Goal: Task Accomplishment & Management: Use online tool/utility

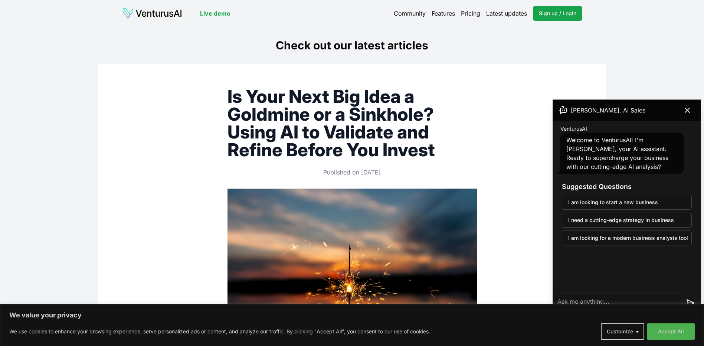
scroll to position [1931, 0]
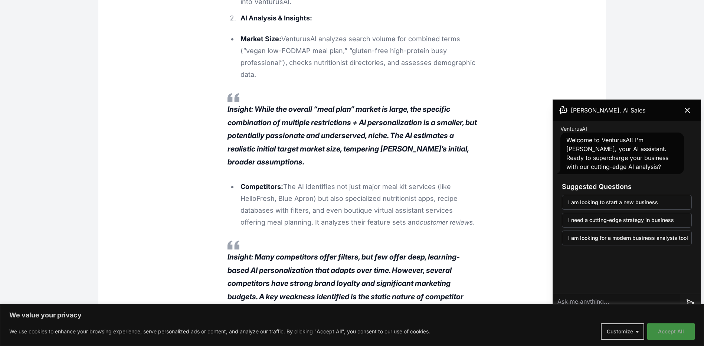
click at [673, 332] on button "Accept All" at bounding box center [672, 331] width 48 height 16
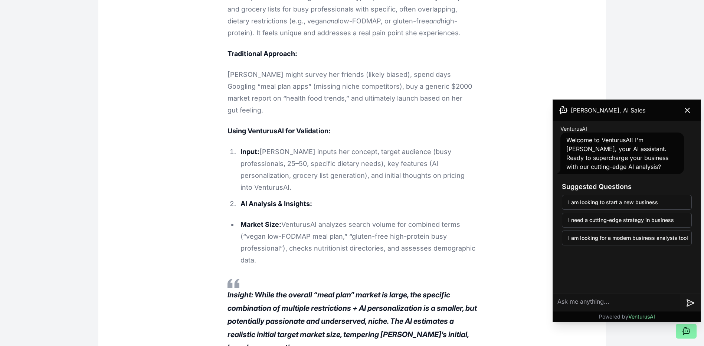
scroll to position [1671, 0]
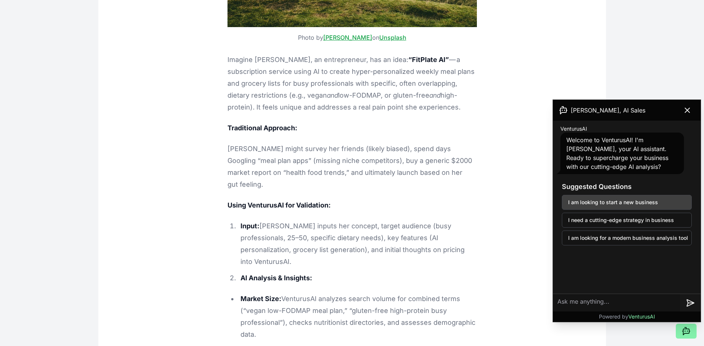
click at [622, 202] on button "I am looking to start a new business" at bounding box center [627, 202] width 130 height 15
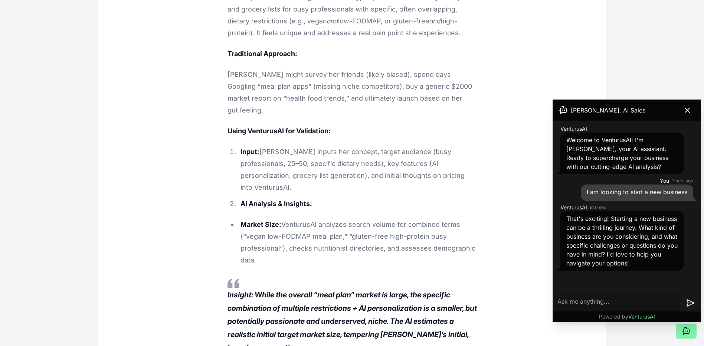
scroll to position [1782, 0]
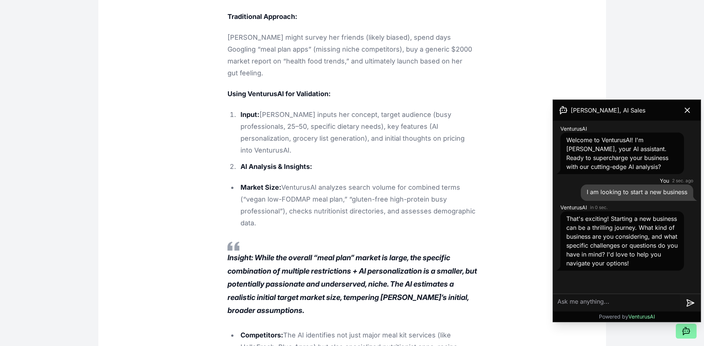
click at [570, 302] on textarea at bounding box center [616, 303] width 127 height 18
type textarea "Where do I upload the information"
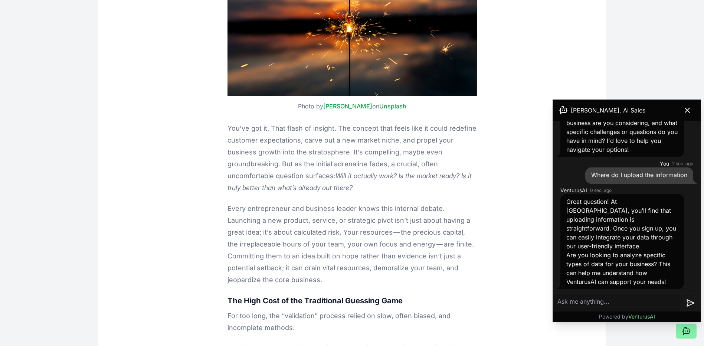
scroll to position [0, 0]
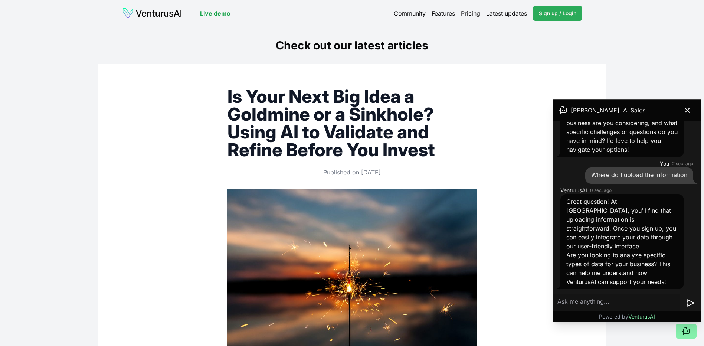
click at [549, 11] on span "Sign up / Login" at bounding box center [558, 13] width 38 height 7
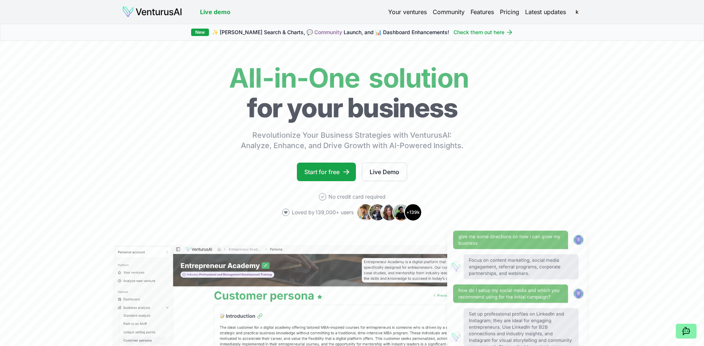
click at [407, 11] on link "Your ventures" at bounding box center [407, 11] width 39 height 9
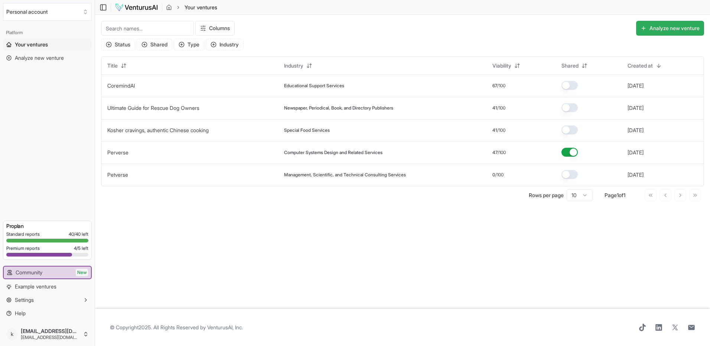
click at [677, 27] on button "Analyze new venture" at bounding box center [670, 28] width 68 height 15
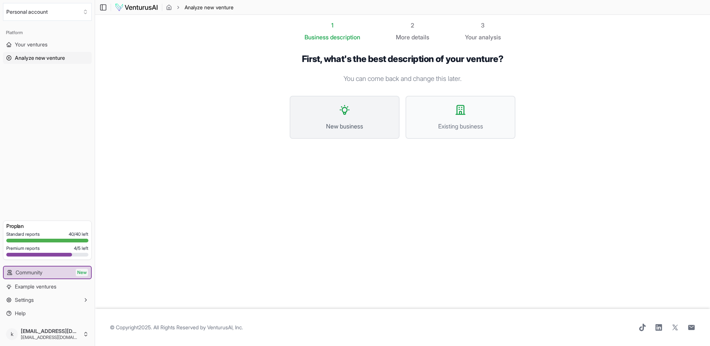
click at [355, 109] on button "New business" at bounding box center [345, 117] width 110 height 43
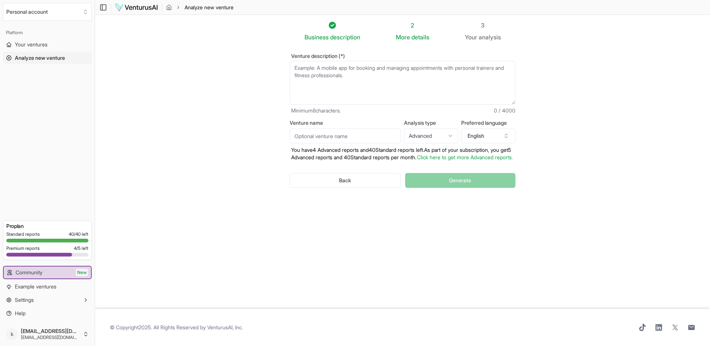
click at [294, 66] on textarea "Venture description (*)" at bounding box center [403, 83] width 226 height 44
paste textarea "Platform Description CoreMind AI is a responsible, pedagogy aligned EdTech SaaS…"
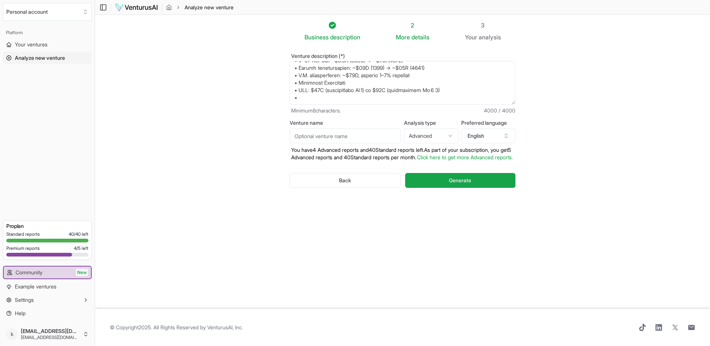
scroll to position [498, 0]
type textarea "Platform Description CoreMind AI is a responsible, pedagogy aligned EdTech SaaS…"
click at [347, 188] on button "Back" at bounding box center [345, 180] width 111 height 15
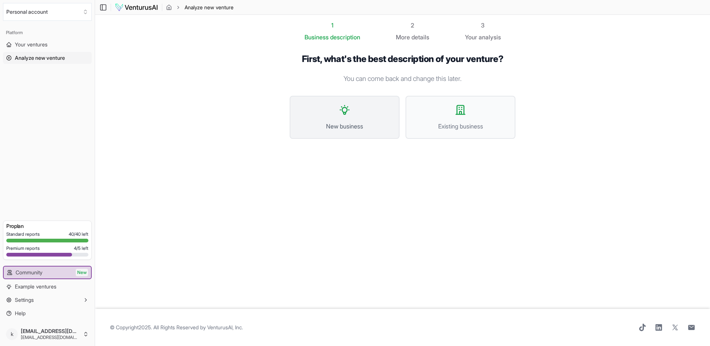
click at [346, 115] on icon at bounding box center [345, 110] width 12 height 12
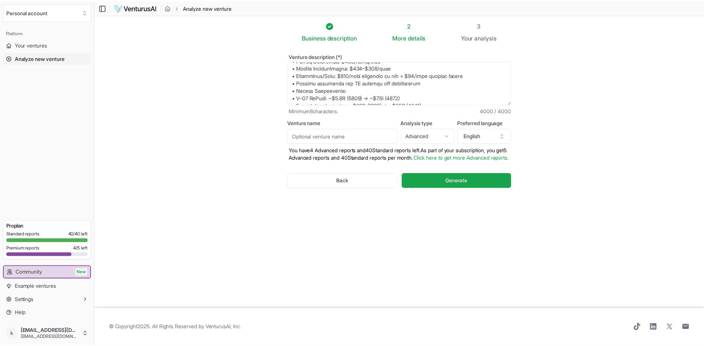
scroll to position [498, 0]
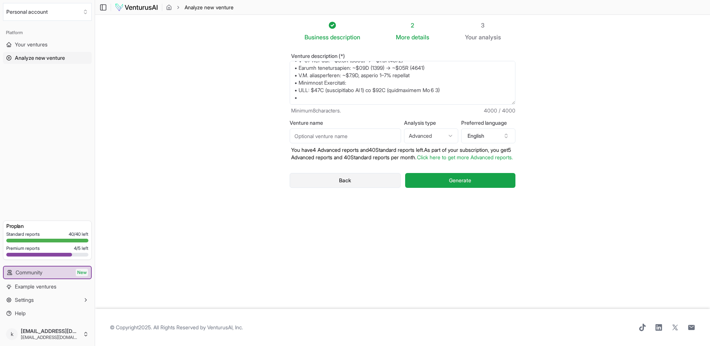
click at [348, 188] on button "Back" at bounding box center [345, 180] width 111 height 15
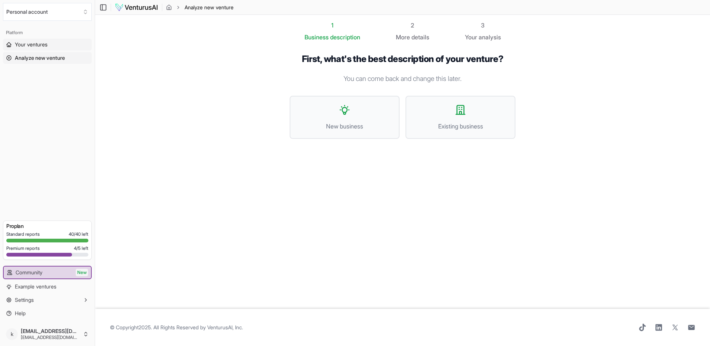
click at [40, 42] on span "Your ventures" at bounding box center [31, 44] width 33 height 7
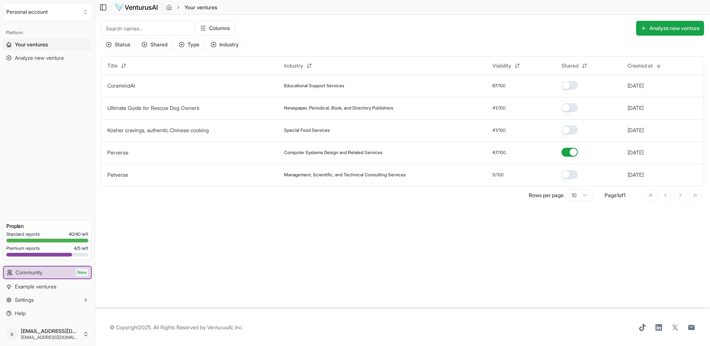
click at [134, 8] on img at bounding box center [136, 7] width 43 height 9
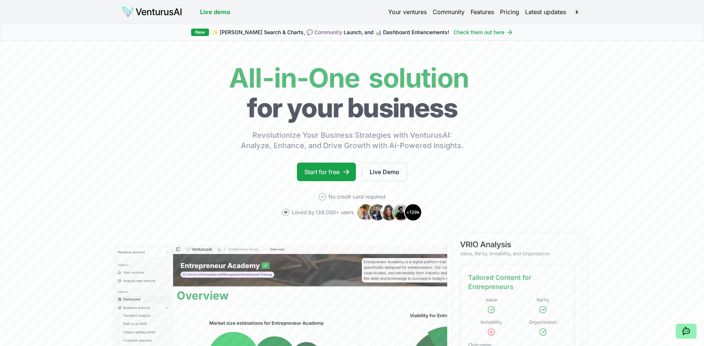
click at [683, 329] on icon at bounding box center [686, 331] width 9 height 9
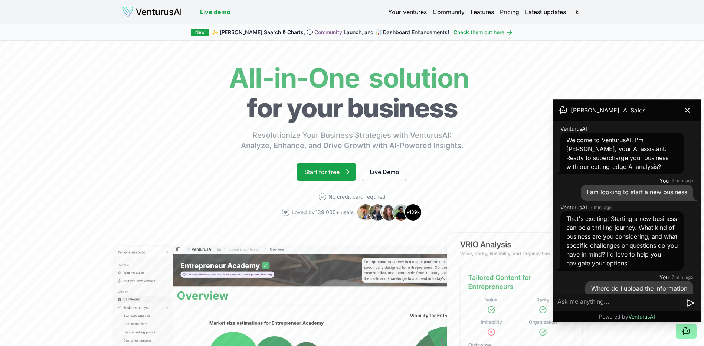
scroll to position [114, 0]
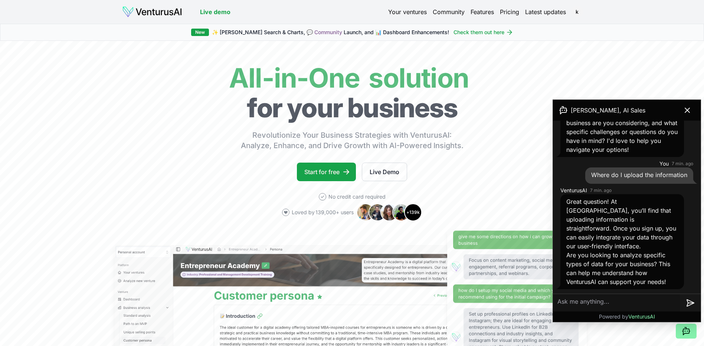
click at [570, 303] on textarea at bounding box center [616, 303] width 127 height 18
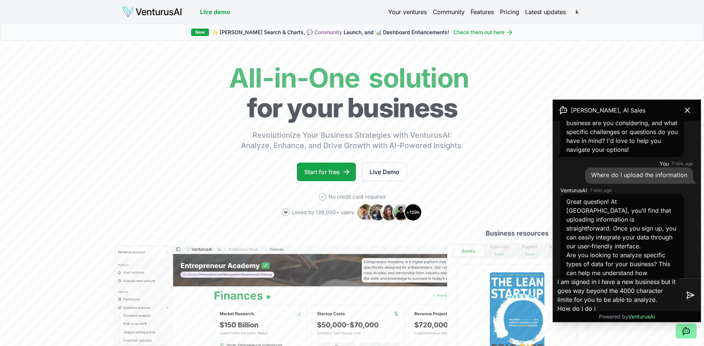
type textarea "I am signed in I have a new business but it goes way beyond the 4000 character …"
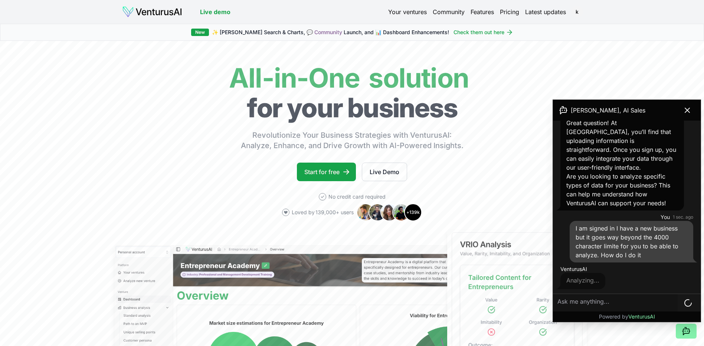
scroll to position [316, 0]
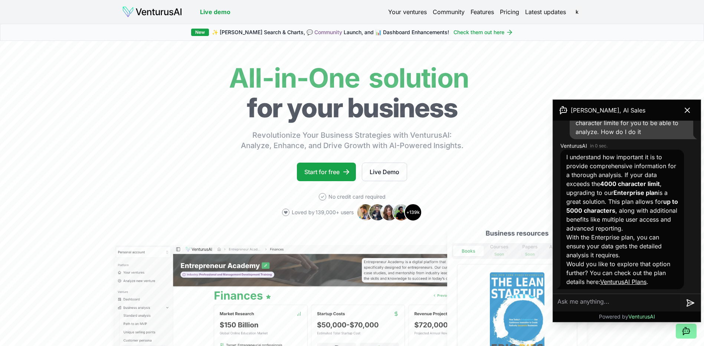
click at [572, 303] on textarea at bounding box center [616, 303] width 127 height 18
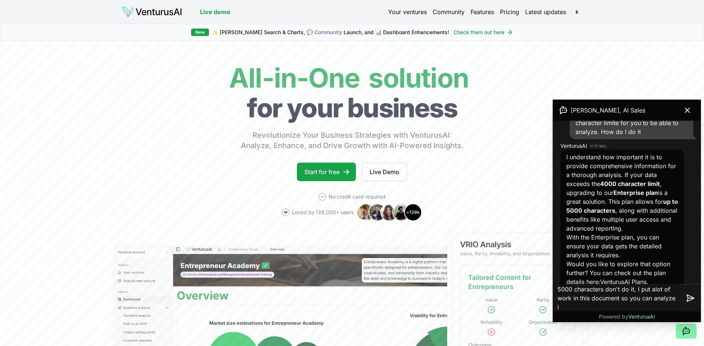
type textarea "5000 characters don't do it, I put alot of work in this document so you can ana…"
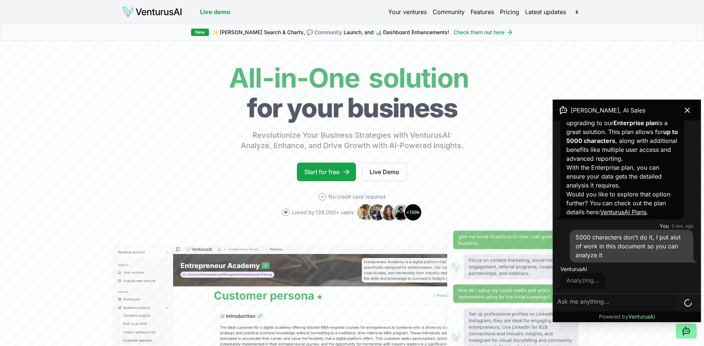
scroll to position [553, 0]
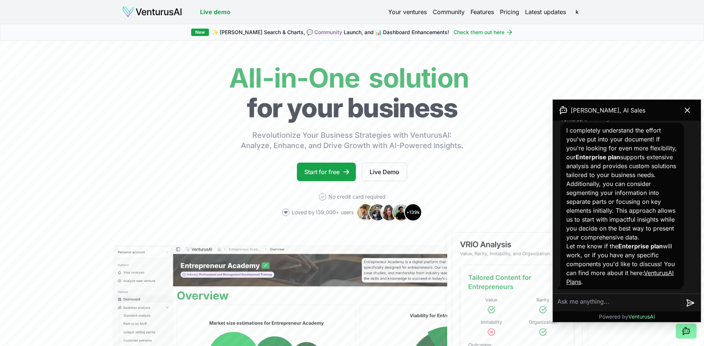
click at [593, 283] on link "VenturusAI Plans" at bounding box center [620, 277] width 107 height 16
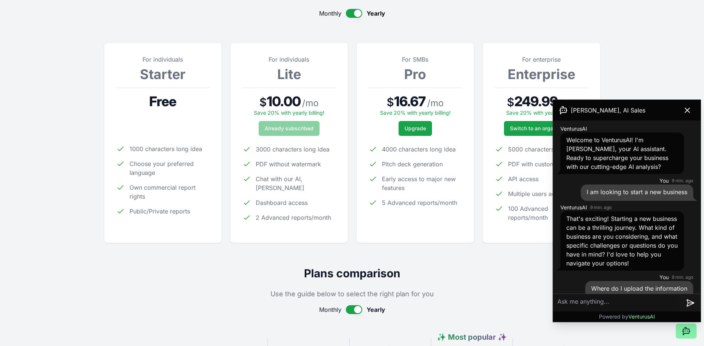
scroll to position [553, 0]
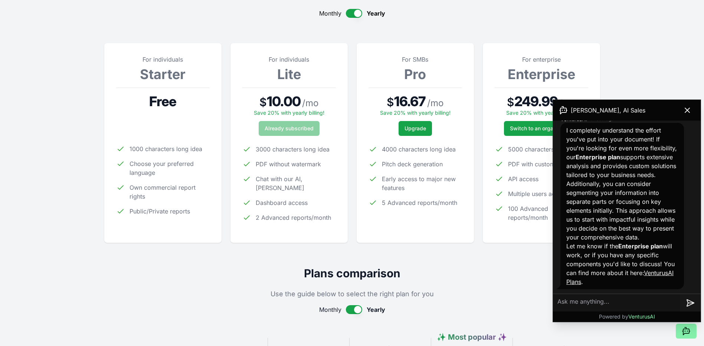
click at [501, 273] on h2 "Plans comparison" at bounding box center [352, 273] width 496 height 13
click at [565, 302] on textarea at bounding box center [616, 303] width 127 height 18
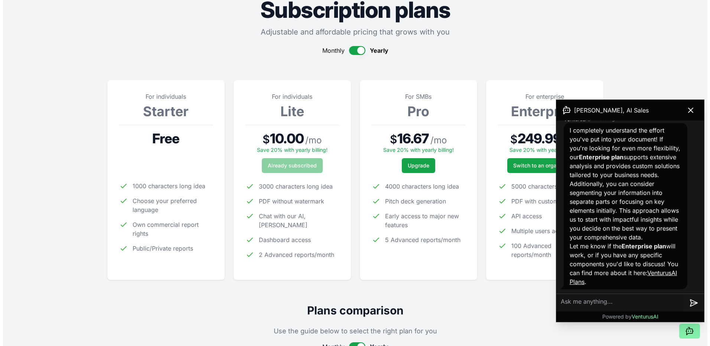
scroll to position [0, 0]
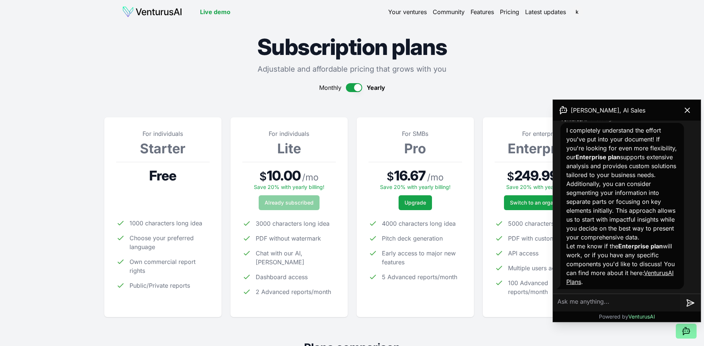
click at [403, 13] on link "Your ventures" at bounding box center [407, 11] width 39 height 9
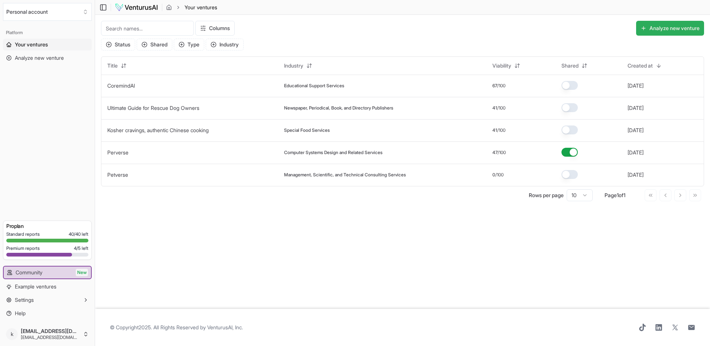
click at [669, 26] on button "Analyze new venture" at bounding box center [670, 28] width 68 height 15
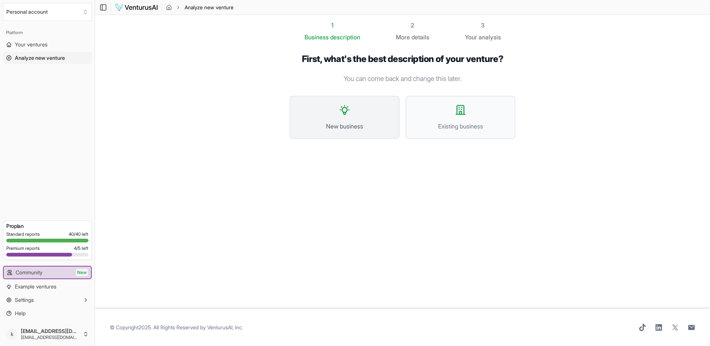
click at [345, 119] on button "New business" at bounding box center [345, 117] width 110 height 43
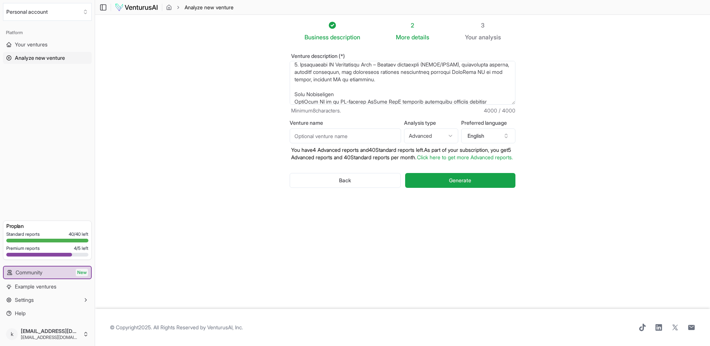
scroll to position [498, 0]
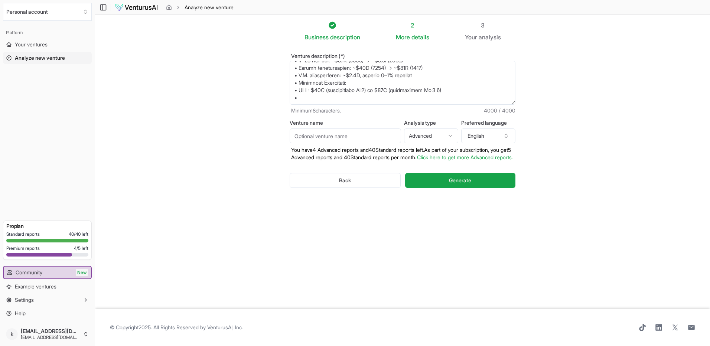
drag, startPoint x: 293, startPoint y: 67, endPoint x: 506, endPoint y: 235, distance: 271.5
click at [503, 236] on div "Business description 2 More details 3 Your analysis Venture description (*) Min…" at bounding box center [403, 154] width 250 height 267
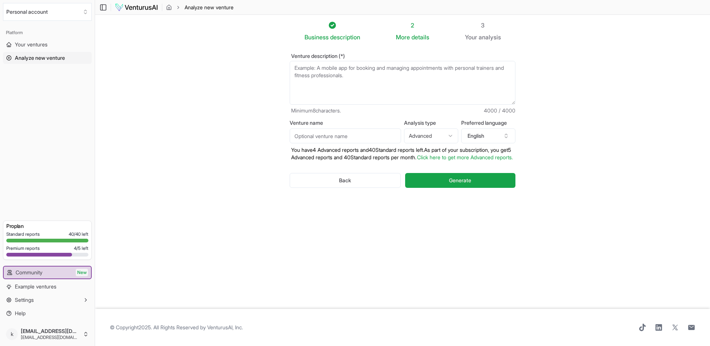
scroll to position [0, 0]
paste textarea "CoreMind AI is a unified EdTech platform bridging two historically siloed solut…"
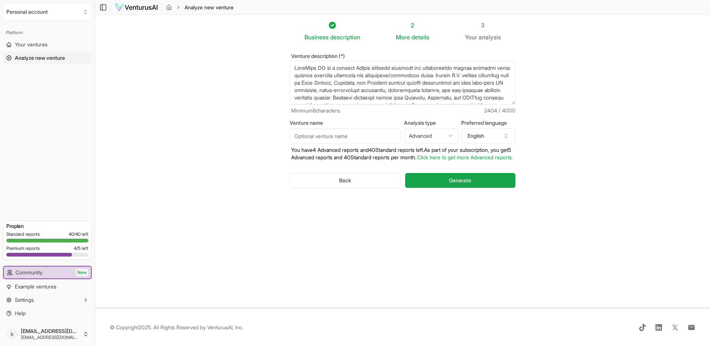
scroll to position [219, 0]
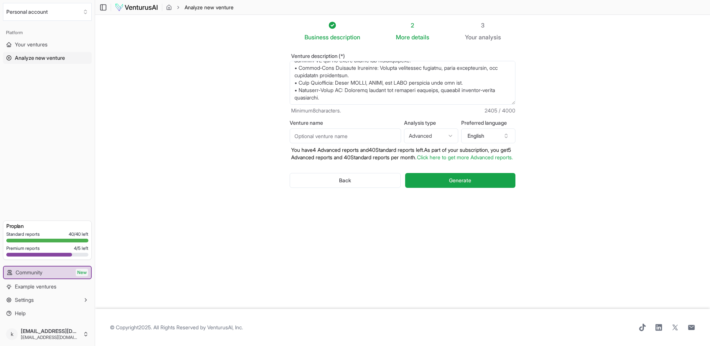
paste textarea "Competitive Advantage Summary CoreMind AI uniquely merges real‑time analytics a…"
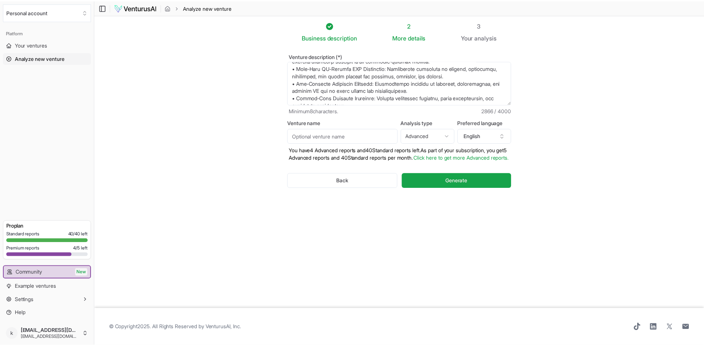
scroll to position [267, 0]
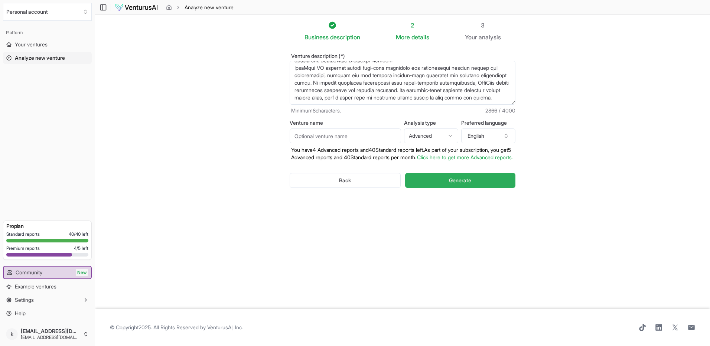
type textarea "CoreMind AI is a unified EdTech platform bridging two historically siloed solut…"
click at [460, 184] on span "Generate" at bounding box center [460, 180] width 22 height 7
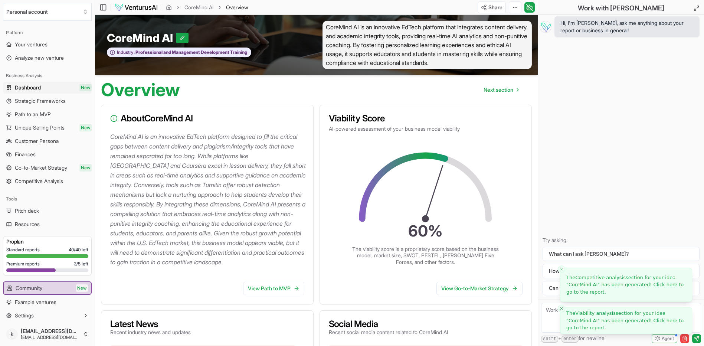
click at [616, 280] on span "Competitive analysis" at bounding box center [601, 278] width 50 height 6
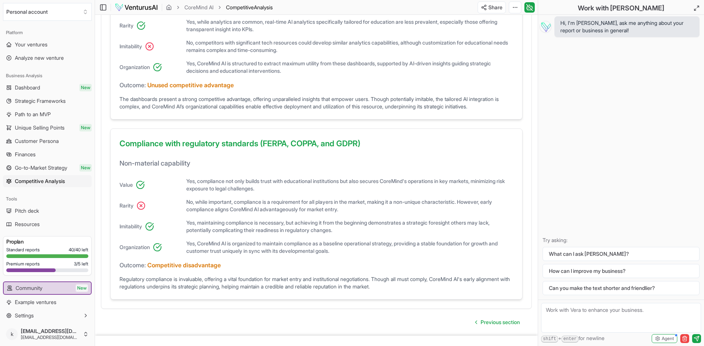
scroll to position [517, 0]
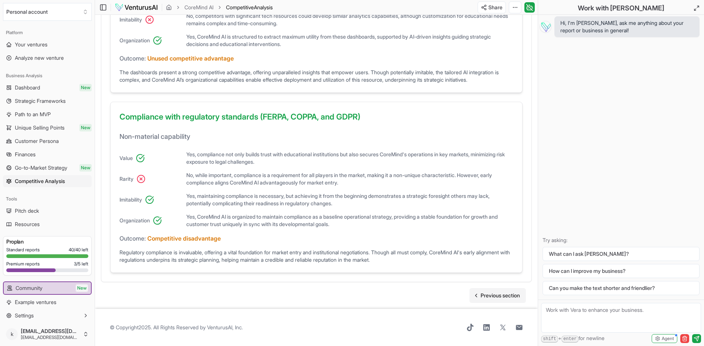
click at [486, 293] on span "Previous section" at bounding box center [500, 295] width 39 height 7
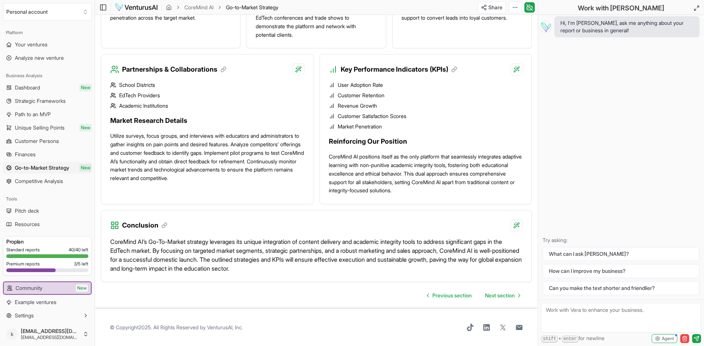
scroll to position [708, 0]
click at [506, 293] on span "Next section" at bounding box center [500, 295] width 30 height 7
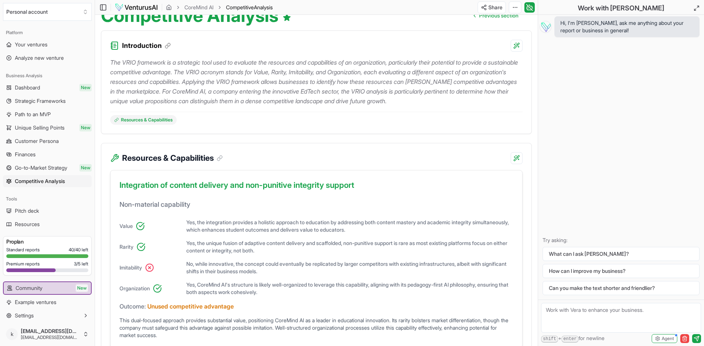
scroll to position [111, 0]
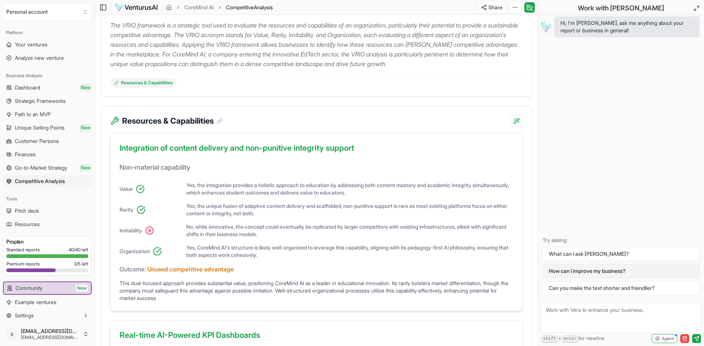
click at [592, 271] on button "How can I improve my business?" at bounding box center [621, 271] width 157 height 14
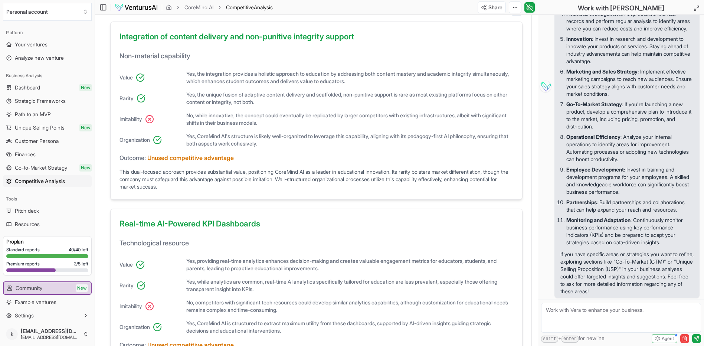
scroll to position [260, 0]
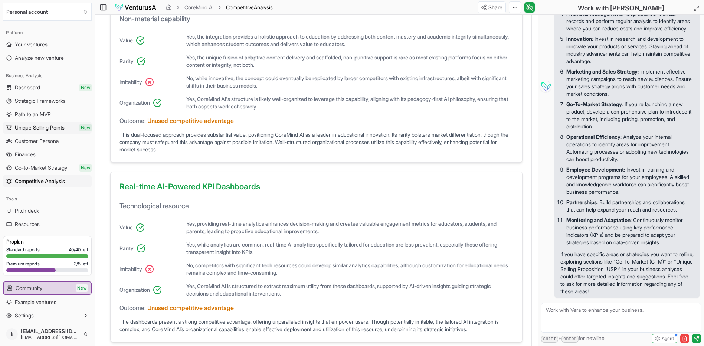
click at [50, 126] on span "Unique Selling Points" at bounding box center [40, 127] width 50 height 7
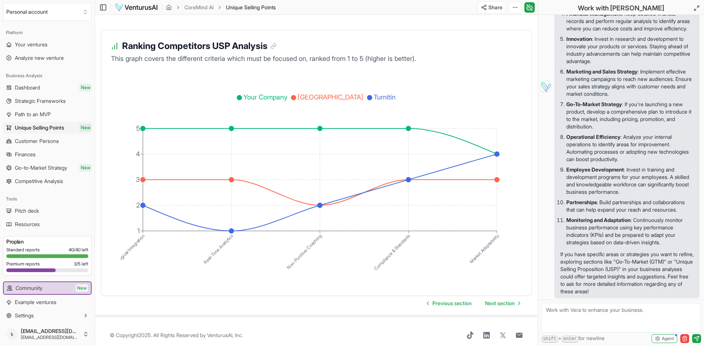
scroll to position [1294, 0]
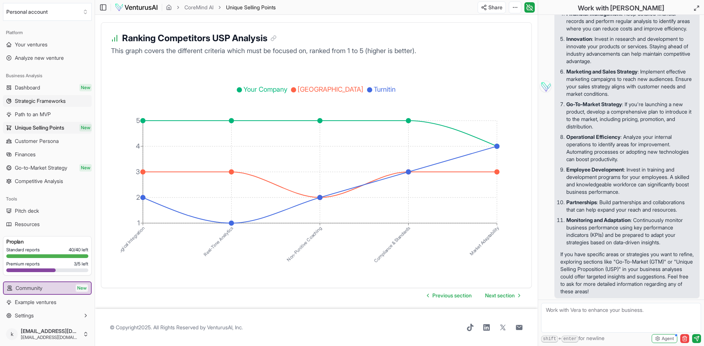
click at [53, 98] on span "Strategic Frameworks" at bounding box center [40, 100] width 51 height 7
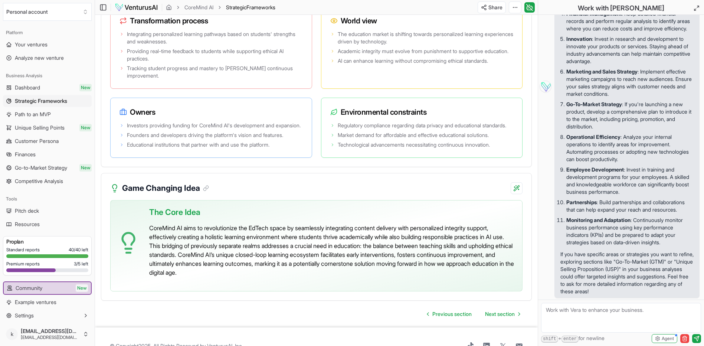
scroll to position [1556, 0]
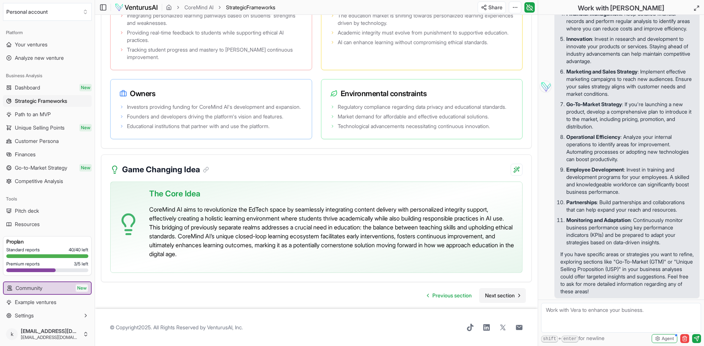
click at [507, 292] on span "Next section" at bounding box center [500, 295] width 30 height 7
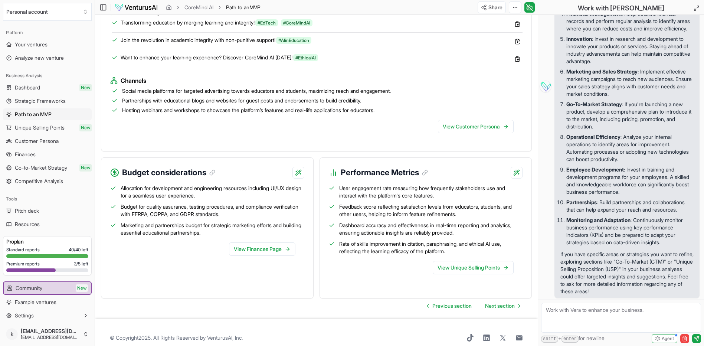
scroll to position [716, 0]
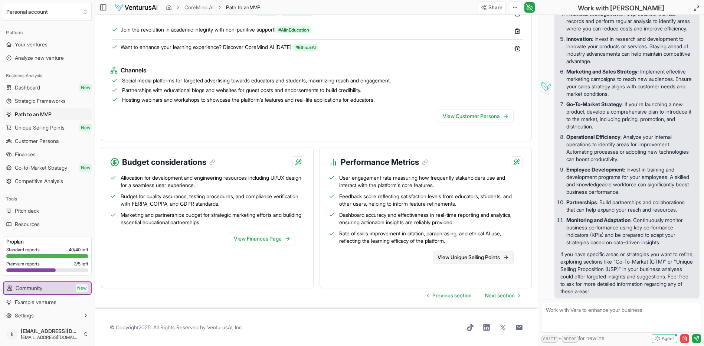
click at [467, 254] on link "View Unique Selling Points" at bounding box center [473, 257] width 81 height 13
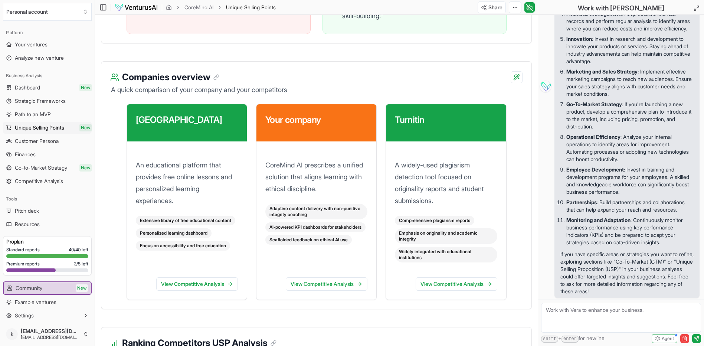
scroll to position [1003, 0]
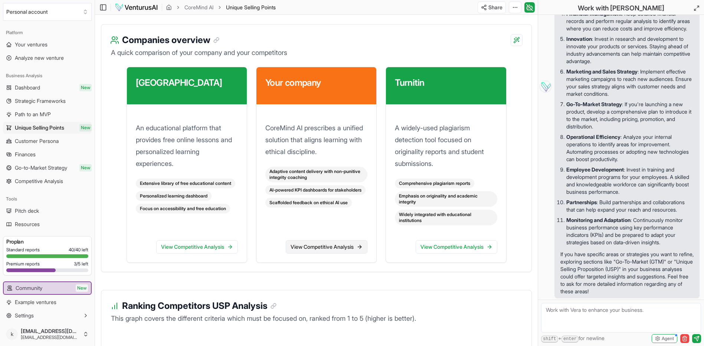
click at [325, 254] on link "View Competitive Analysis" at bounding box center [327, 246] width 82 height 13
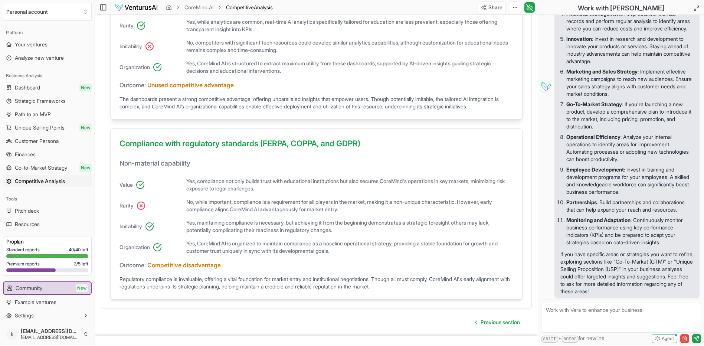
scroll to position [517, 0]
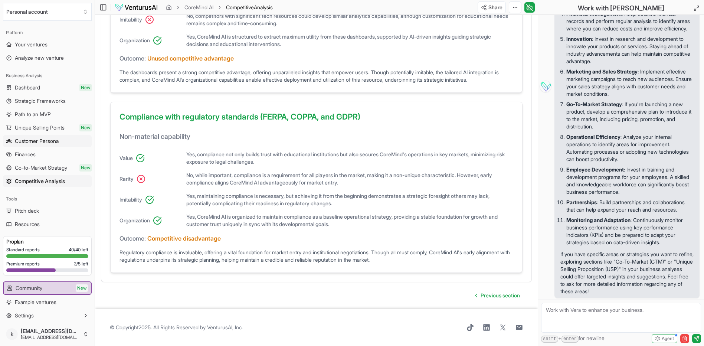
click at [41, 140] on span "Customer Persona" at bounding box center [37, 140] width 44 height 7
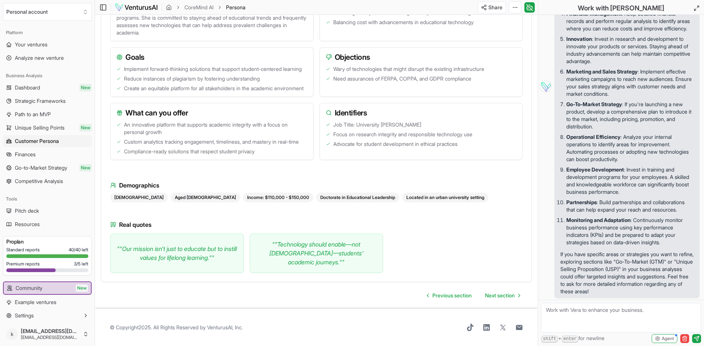
scroll to position [645, 0]
click at [500, 294] on span "Next section" at bounding box center [500, 295] width 30 height 7
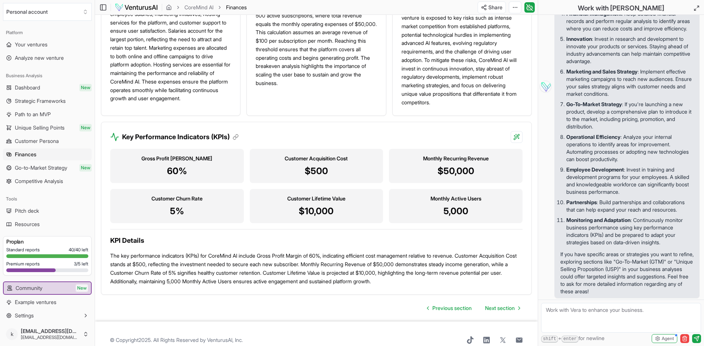
scroll to position [694, 0]
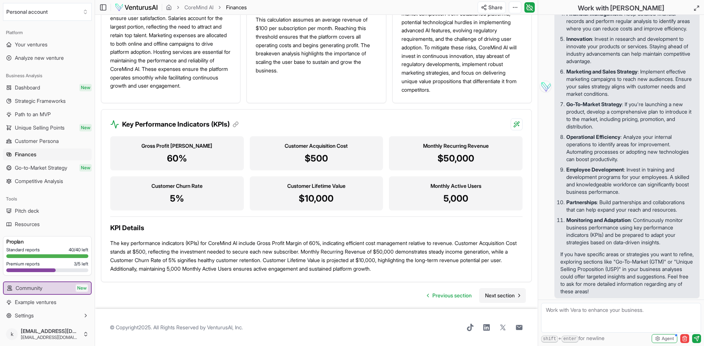
click at [498, 296] on span "Next section" at bounding box center [500, 295] width 30 height 7
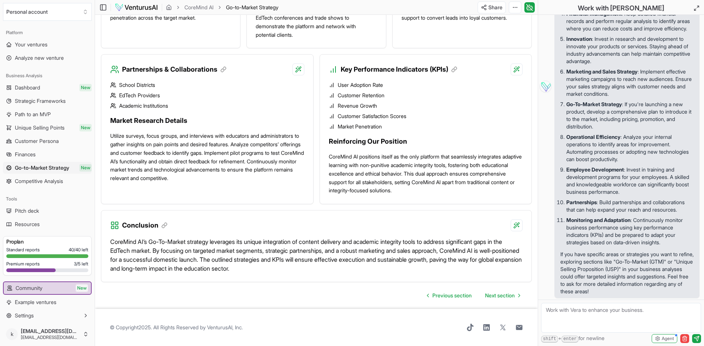
scroll to position [708, 0]
click at [504, 295] on span "Next section" at bounding box center [500, 295] width 30 height 7
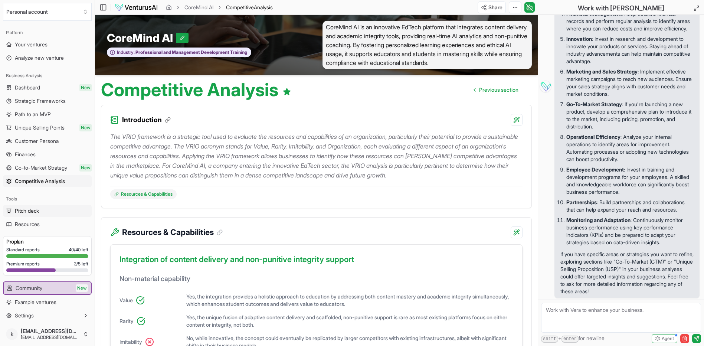
click at [25, 209] on span "Pitch deck" at bounding box center [27, 210] width 24 height 7
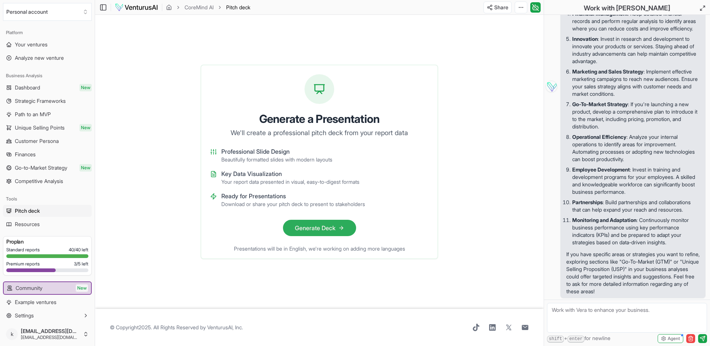
click at [324, 230] on button "Generate Deck" at bounding box center [319, 228] width 73 height 16
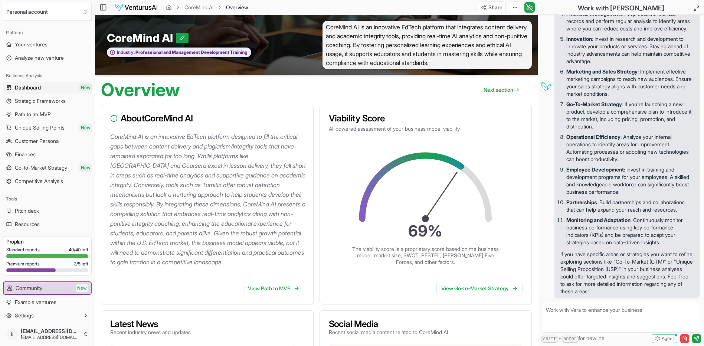
click at [552, 310] on textarea at bounding box center [621, 318] width 160 height 30
type textarea "how do I print up this full report or download it"
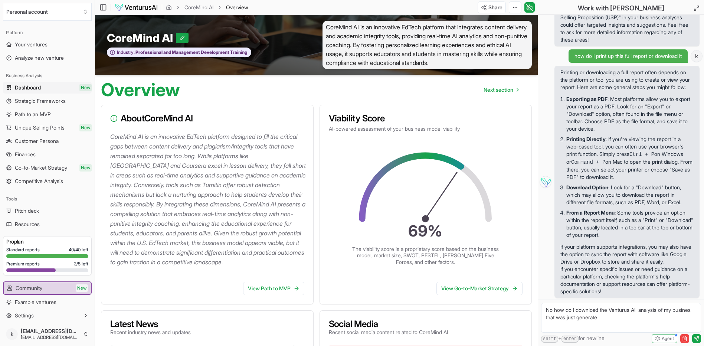
type textarea "No how do I download the Venturus AI analysis of my busines that was just gener…"
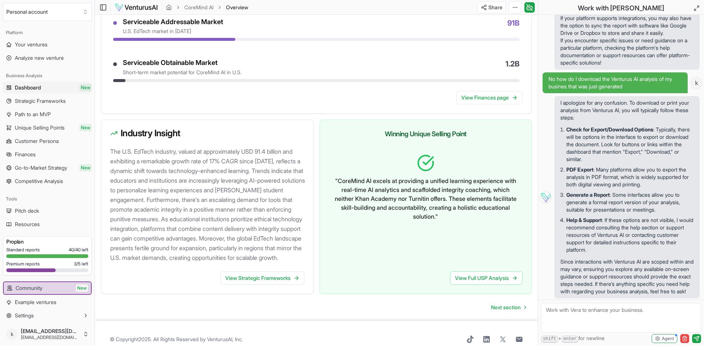
scroll to position [700, 0]
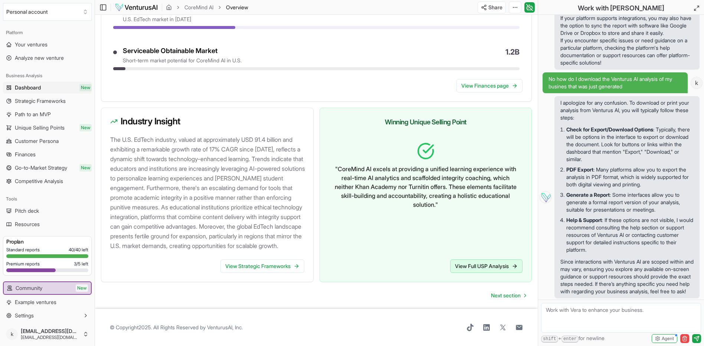
click at [480, 266] on link "View Full USP Analysis" at bounding box center [486, 266] width 72 height 13
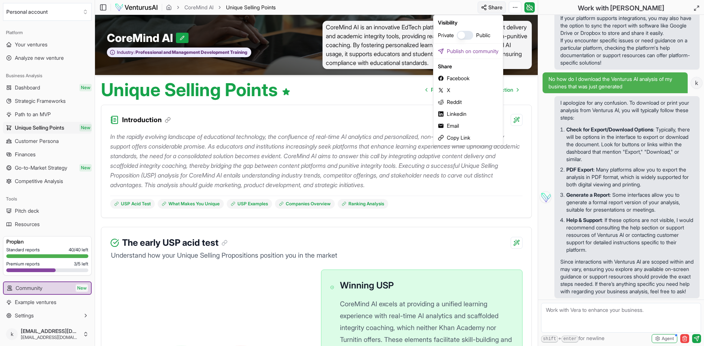
click at [489, 7] on html "We value your privacy We use cookies to enhance your browsing experience, serve…" at bounding box center [352, 173] width 704 height 346
click at [454, 124] on div "Email" at bounding box center [468, 126] width 66 height 12
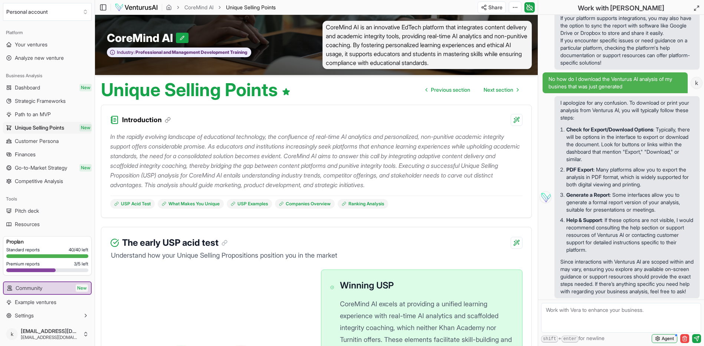
click at [668, 337] on span "Agent" at bounding box center [668, 339] width 12 height 6
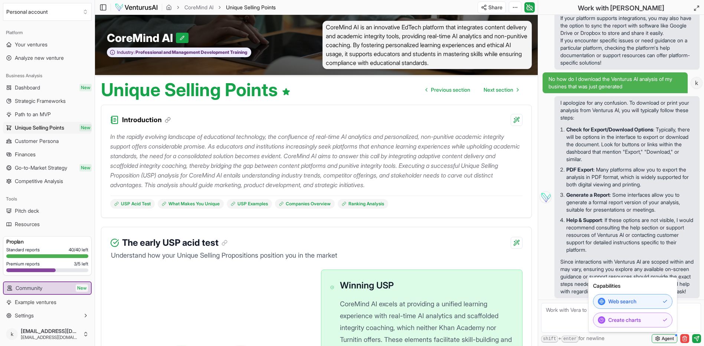
click at [668, 337] on span "Agent" at bounding box center [668, 339] width 12 height 6
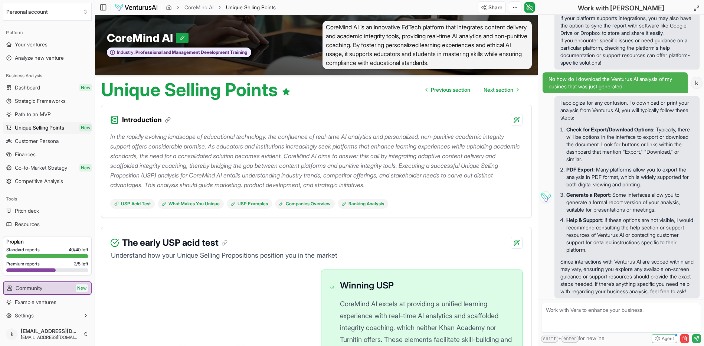
click at [697, 338] on icon "submit" at bounding box center [697, 339] width 6 height 6
click at [505, 238] on div "The early USP acid test" at bounding box center [316, 238] width 430 height 22
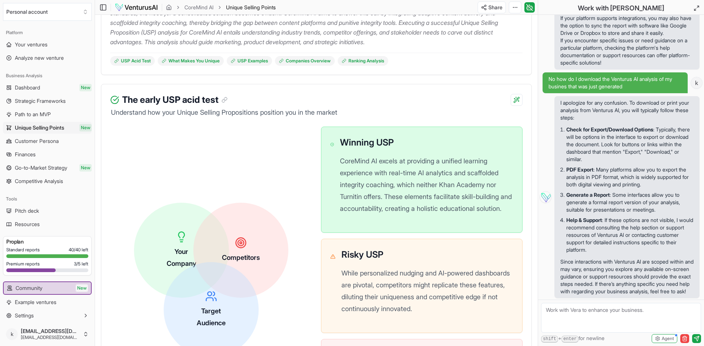
scroll to position [69, 0]
